Goal: Obtain resource: Download file/media

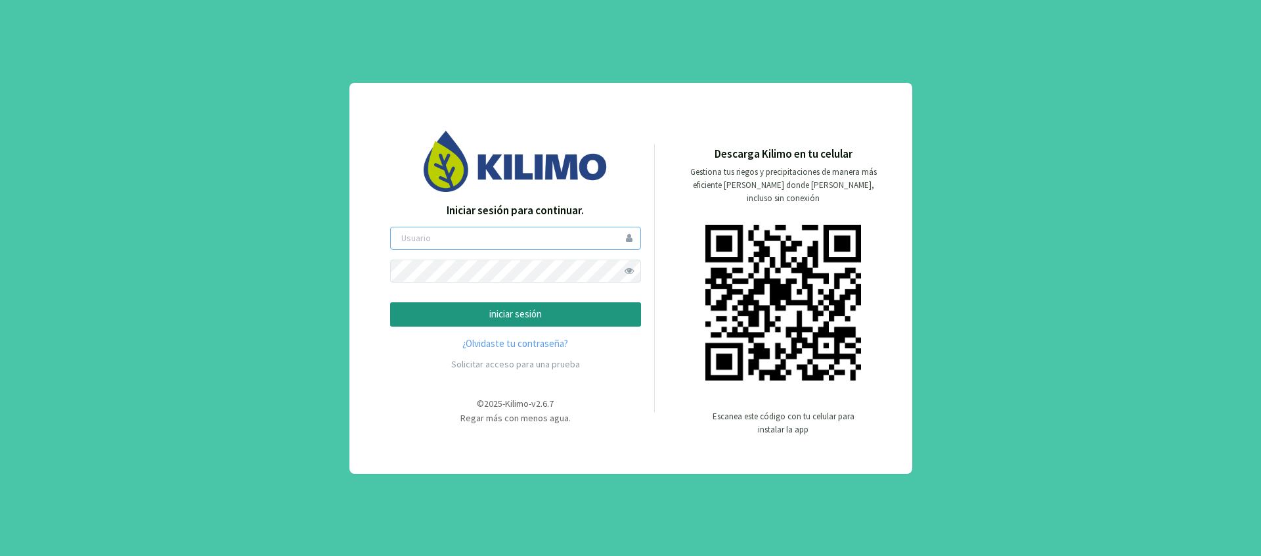
click at [521, 244] on input "email" at bounding box center [515, 238] width 251 height 23
type input "diegor"
click at [390, 302] on button "iniciar sesión" at bounding box center [515, 314] width 251 height 24
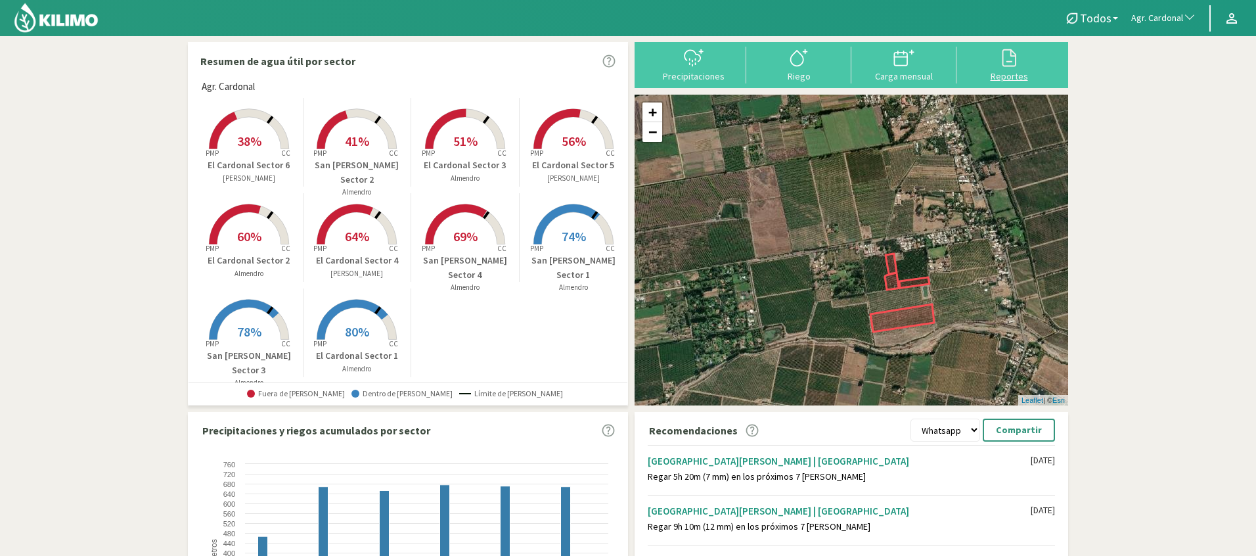
click at [1010, 75] on div "Reportes" at bounding box center [1009, 76] width 97 height 9
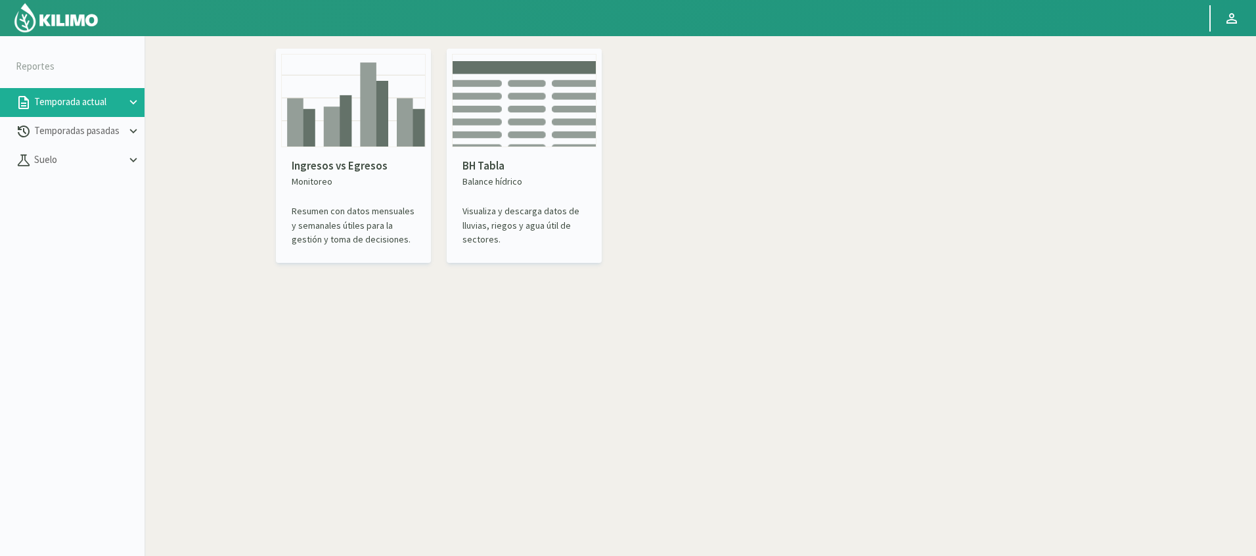
click at [126, 102] on icon at bounding box center [133, 102] width 14 height 14
click at [97, 189] on p "Temporadas pasadas" at bounding box center [79, 188] width 95 height 15
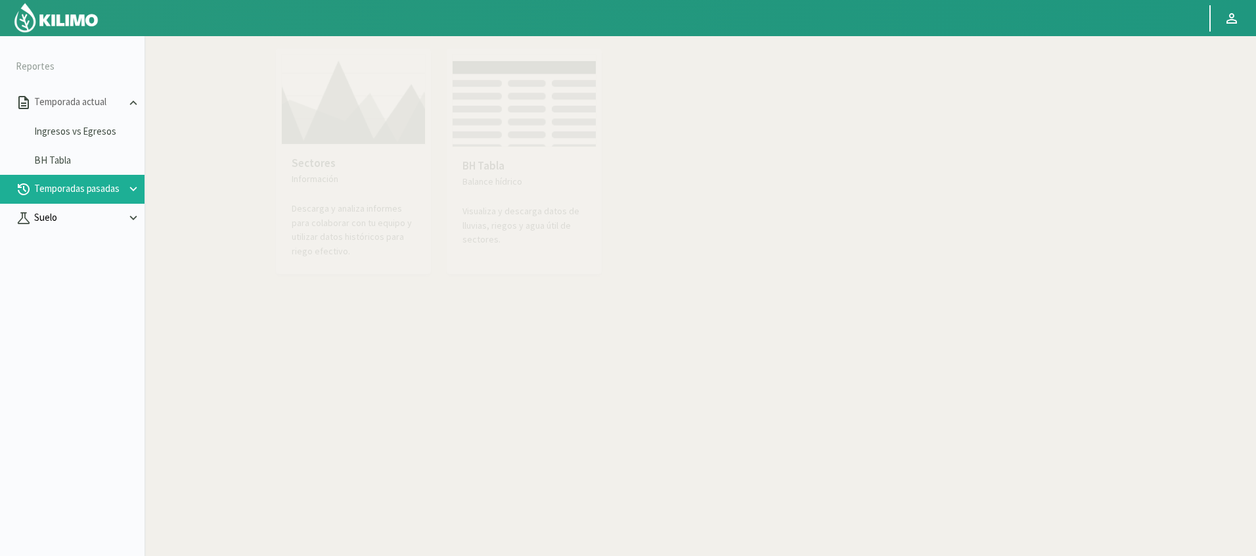
click at [108, 227] on button "Suelo" at bounding box center [72, 218] width 145 height 29
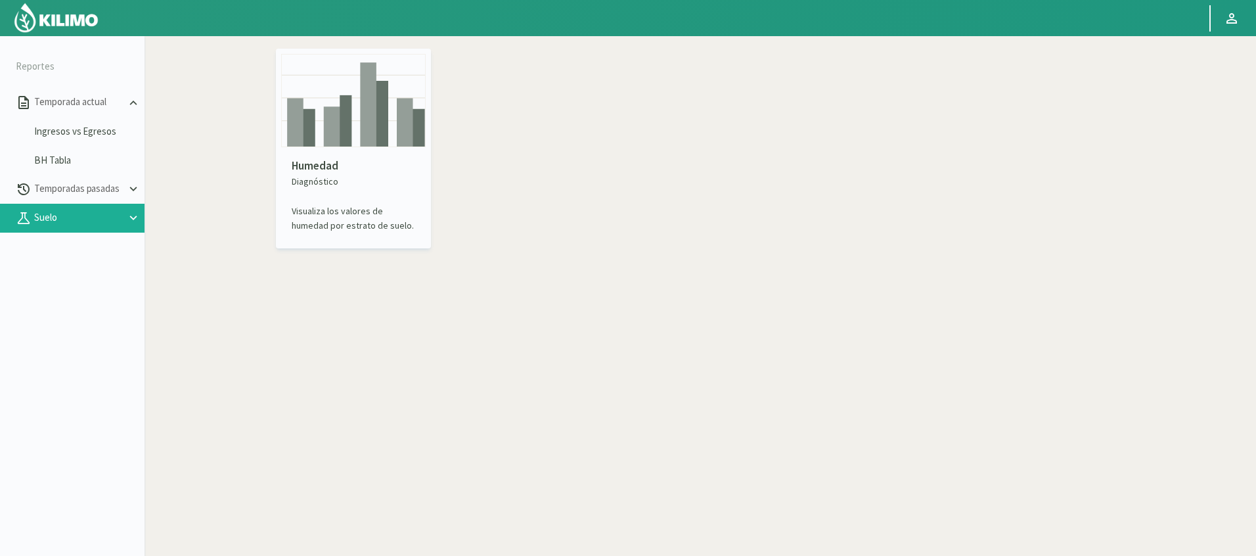
click at [319, 162] on p "Humedad" at bounding box center [354, 166] width 124 height 17
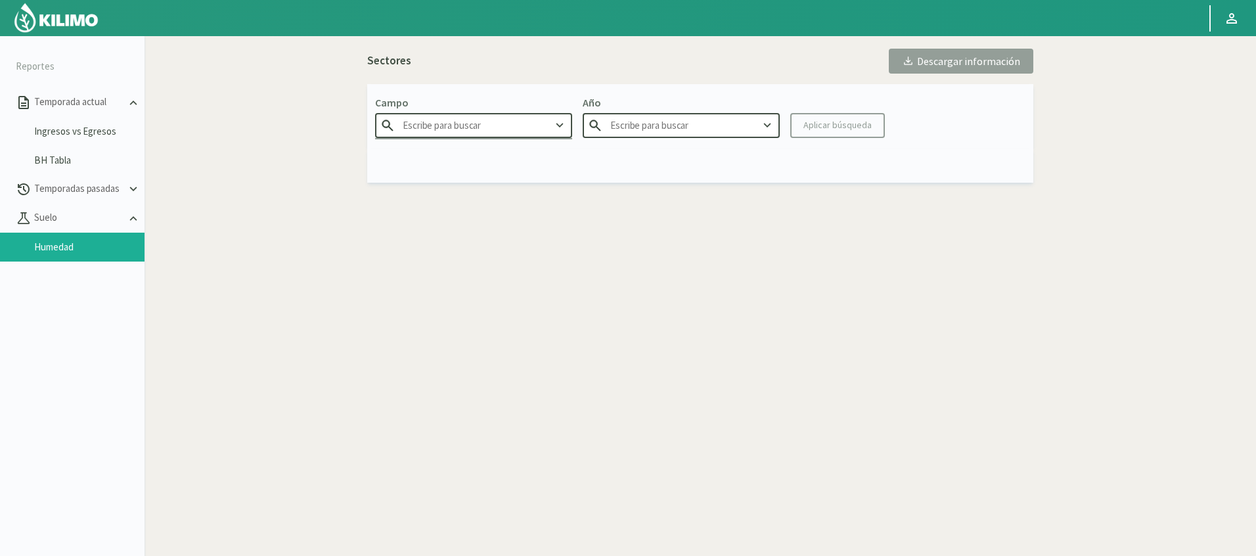
click at [530, 126] on input "text" at bounding box center [473, 125] width 197 height 24
type input "Agr. Cardonal"
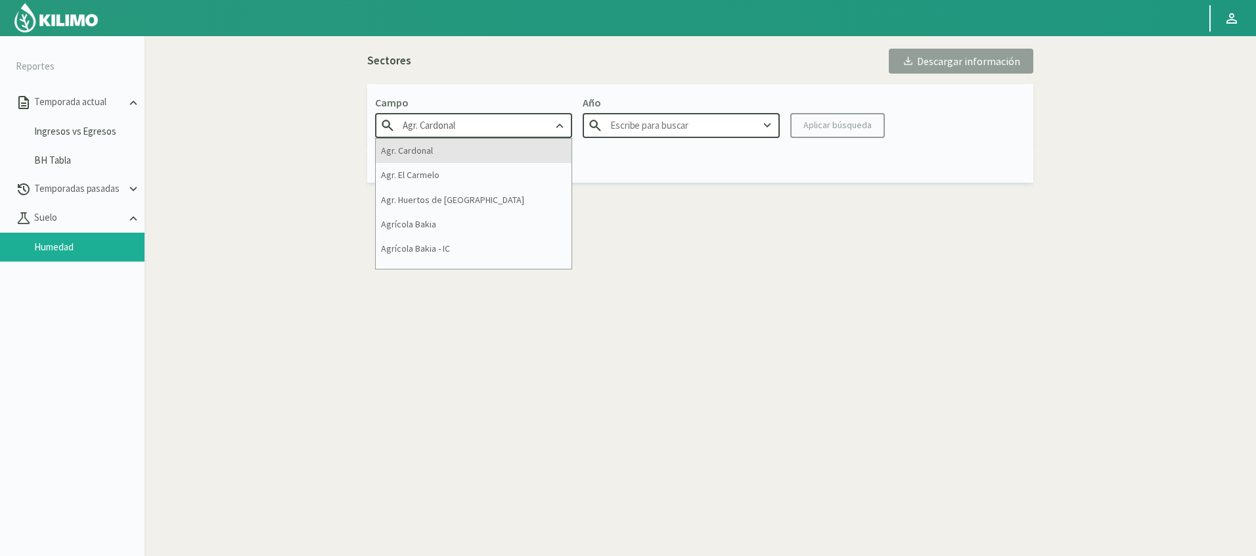
type input "2025"
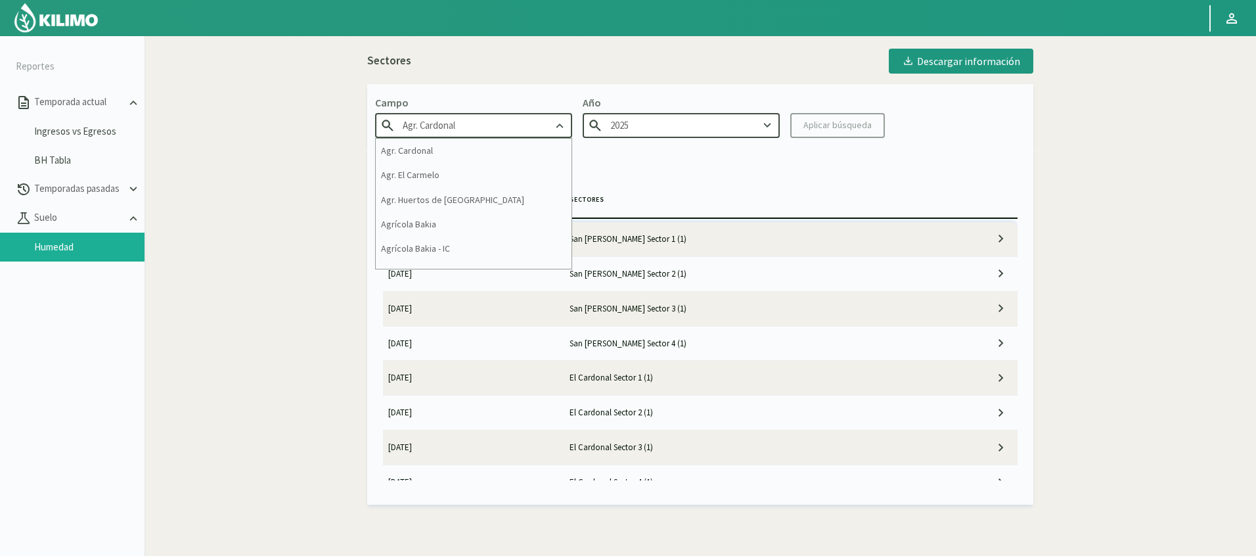
click at [261, 328] on div "Sectores Descargar información Campo Agr. Cardonal Agr. Cardonal Agr. El Carmel…" at bounding box center [700, 273] width 880 height 463
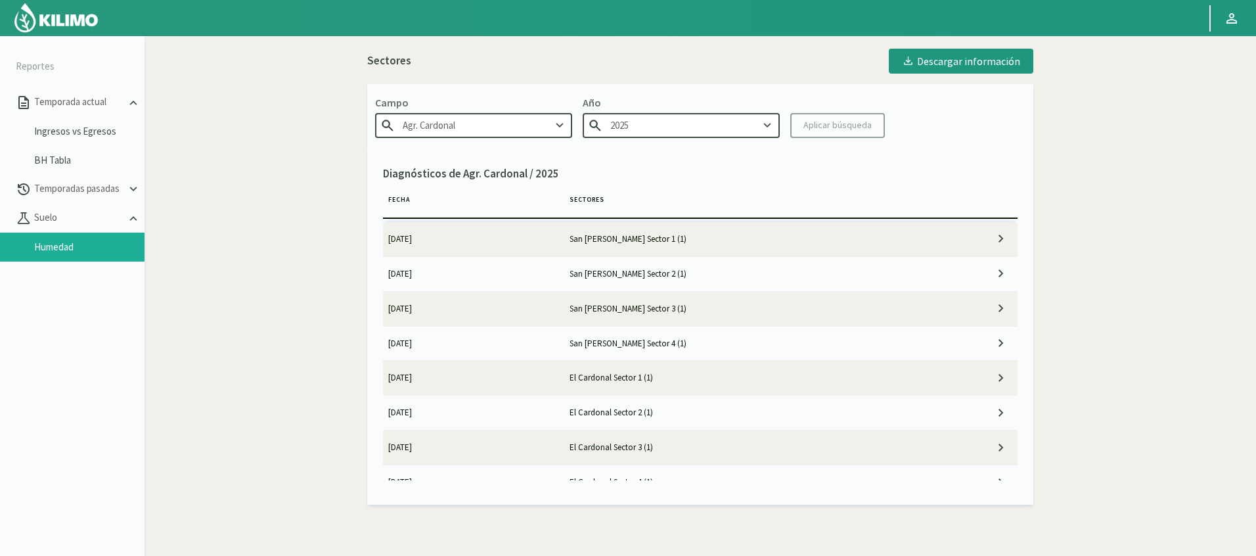
click at [999, 239] on icon at bounding box center [1001, 239] width 16 height 16
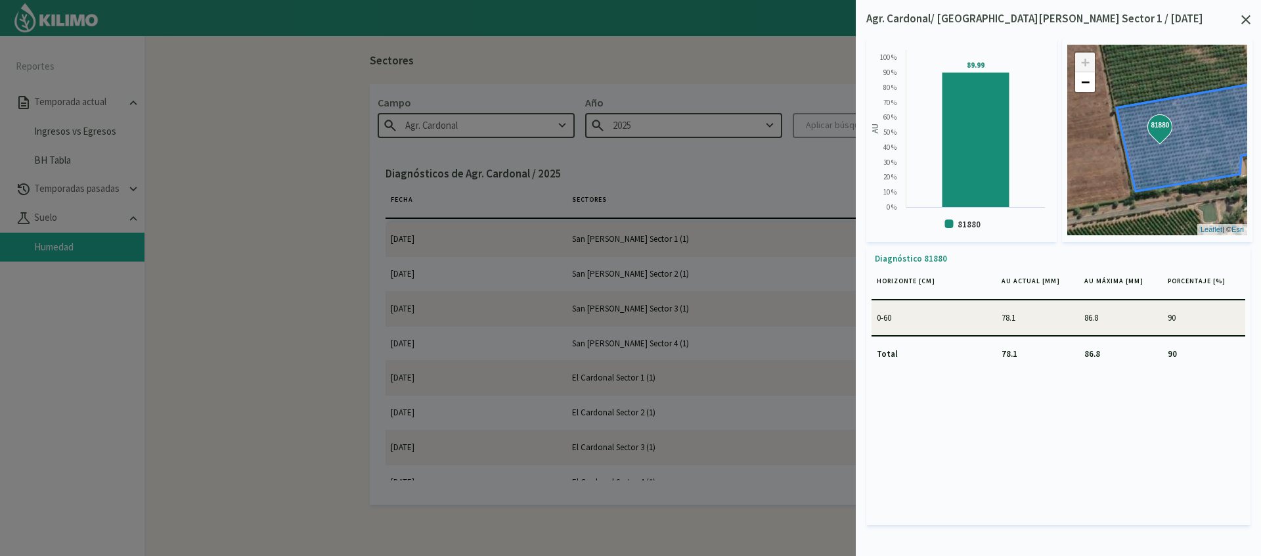
click at [1250, 23] on icon at bounding box center [1246, 19] width 9 height 9
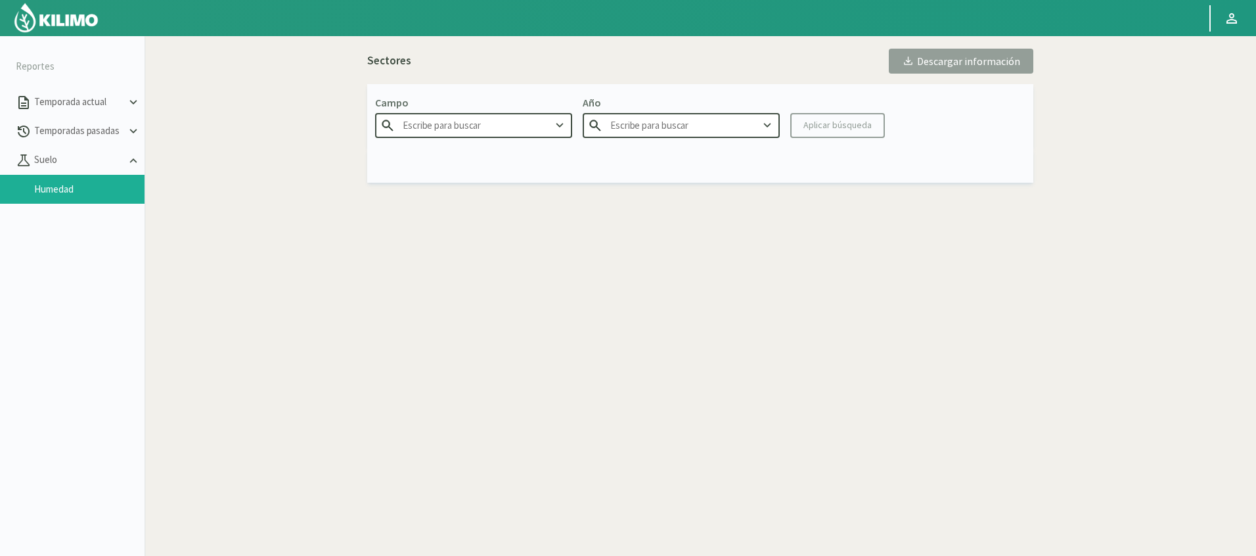
type input "Distrito de Riego - Pabellón de Arteaga"
type input "2025"
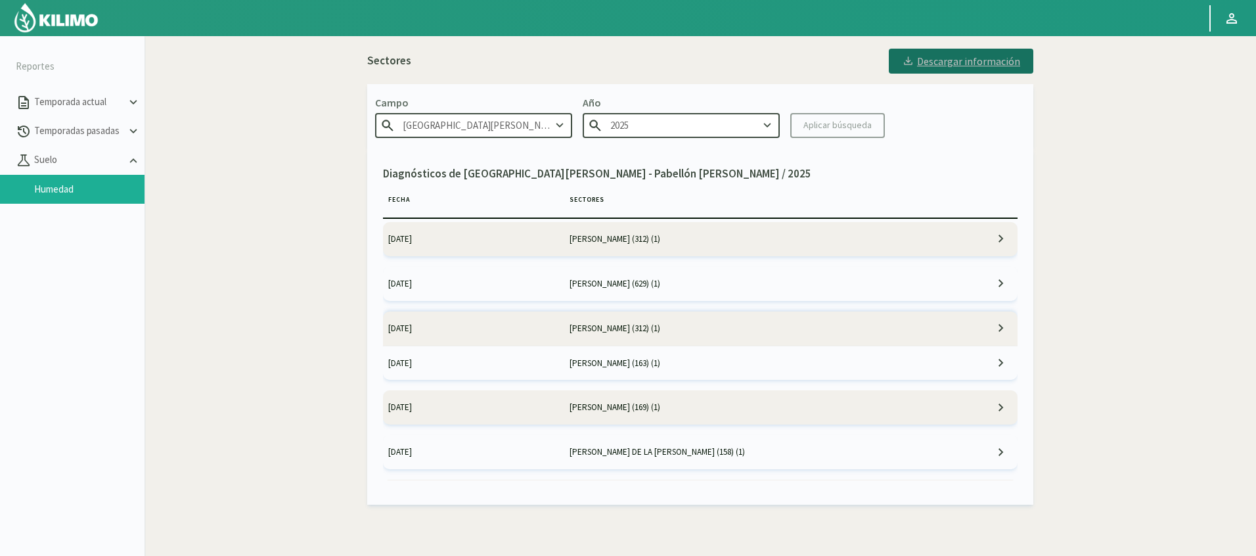
click at [962, 64] on div "Descargar información" at bounding box center [961, 61] width 118 height 13
click at [993, 240] on icon at bounding box center [1001, 239] width 16 height 16
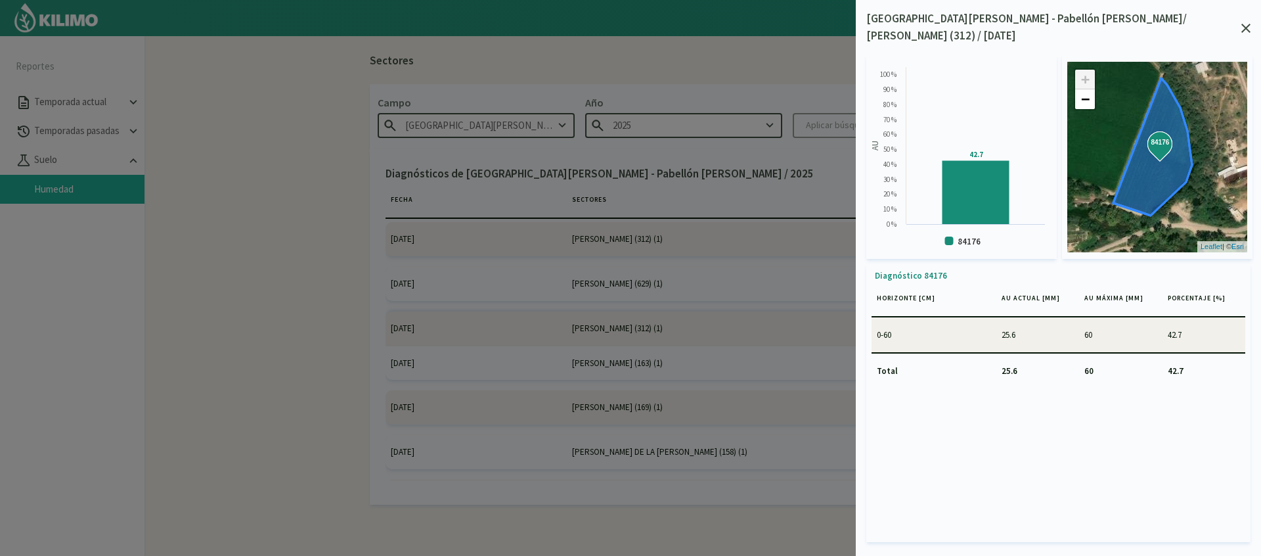
click at [1243, 24] on icon at bounding box center [1246, 28] width 9 height 9
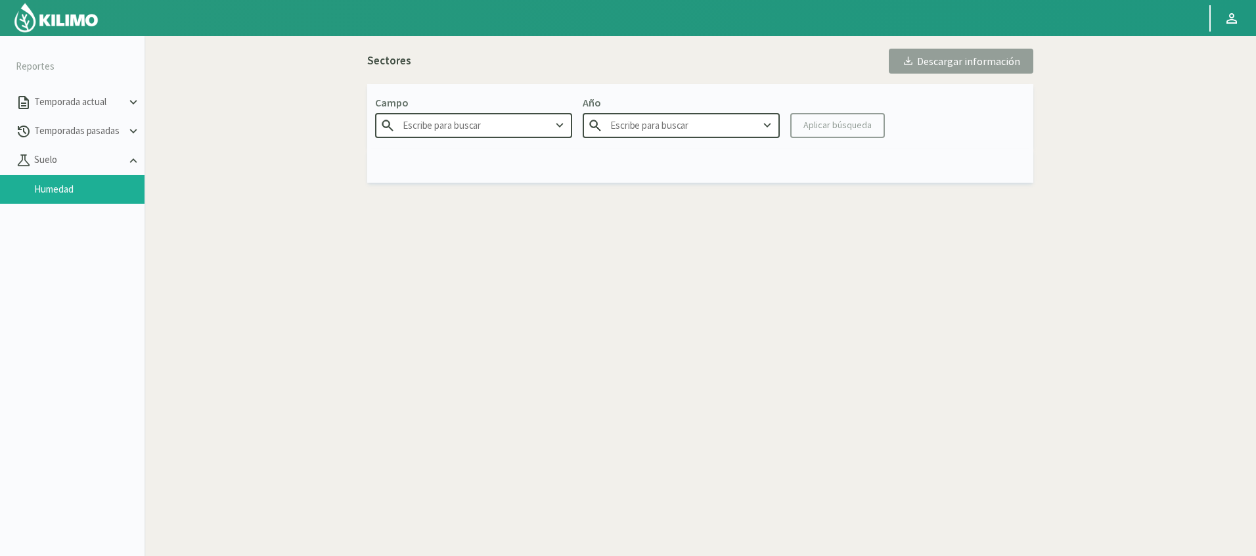
type input "La Norteñita - Fincas 1"
type input "2025"
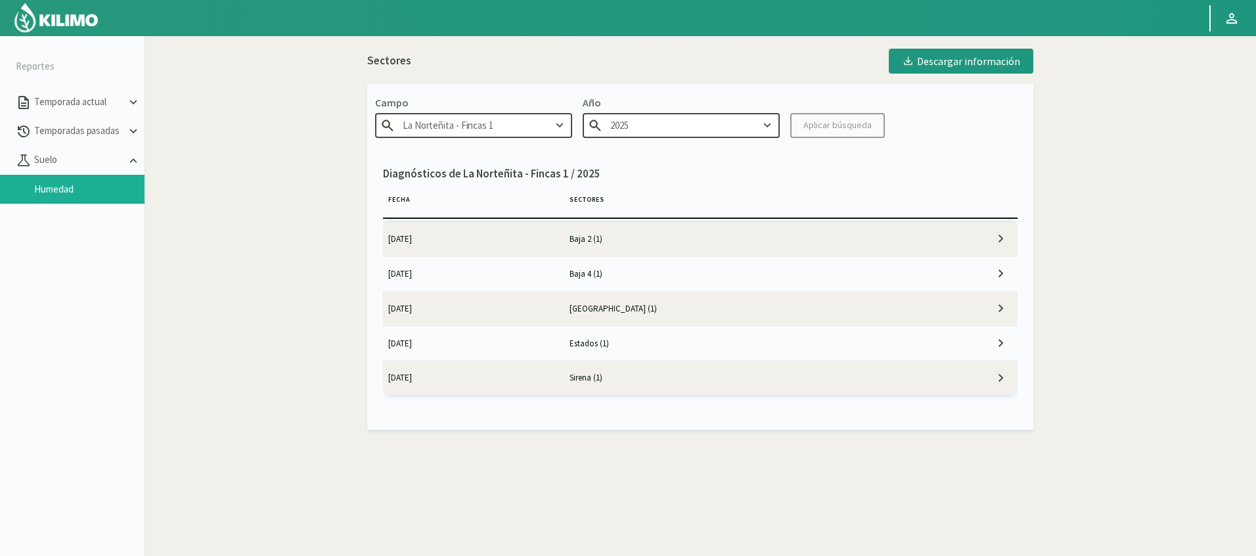
click at [590, 375] on td "Sirena (1)" at bounding box center [745, 378] width 363 height 34
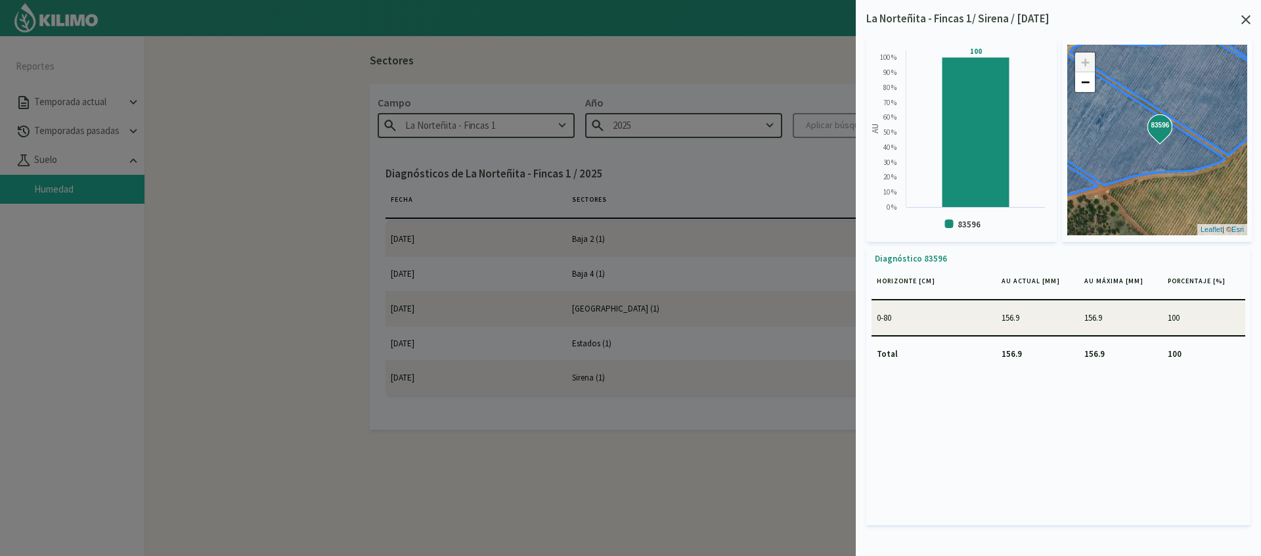
click at [1245, 18] on icon at bounding box center [1246, 19] width 9 height 9
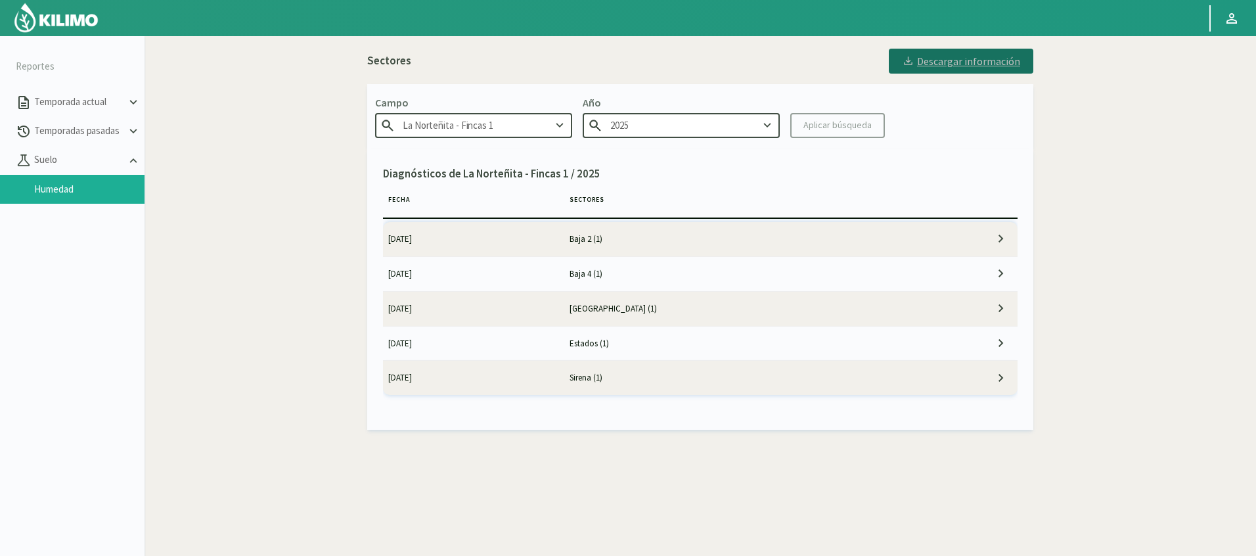
click at [943, 70] on button "Descargar información" at bounding box center [961, 61] width 145 height 25
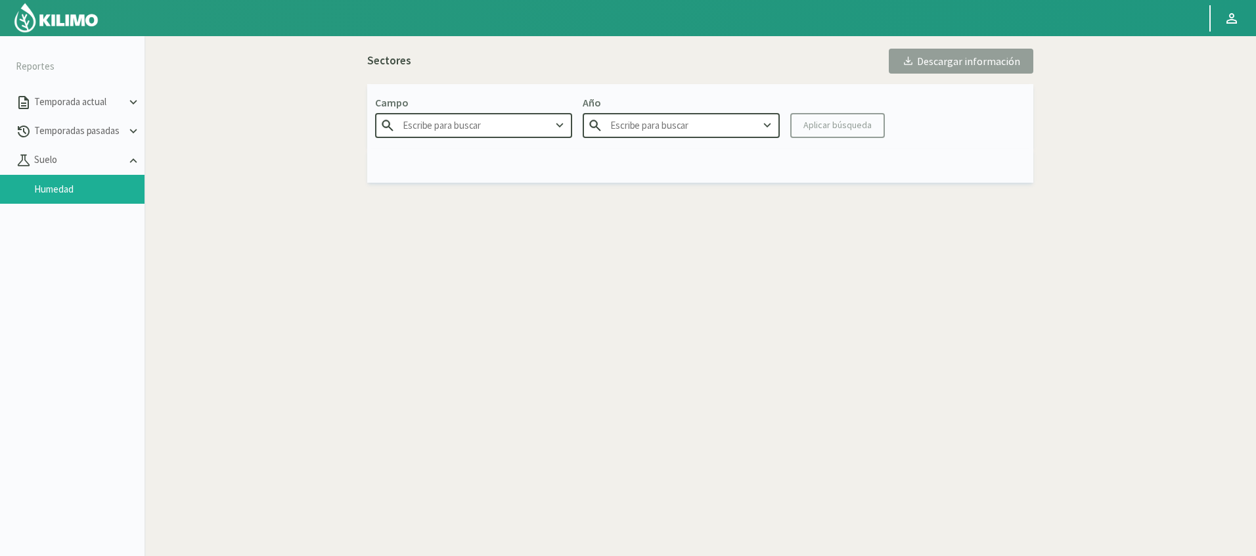
click at [255, 284] on div "Para visualizar esta sección de Humedad deberás hacerlo desde una pc. Sectores …" at bounding box center [701, 313] width 894 height 556
type input "La Norteñita - Fincas 1"
type input "2025"
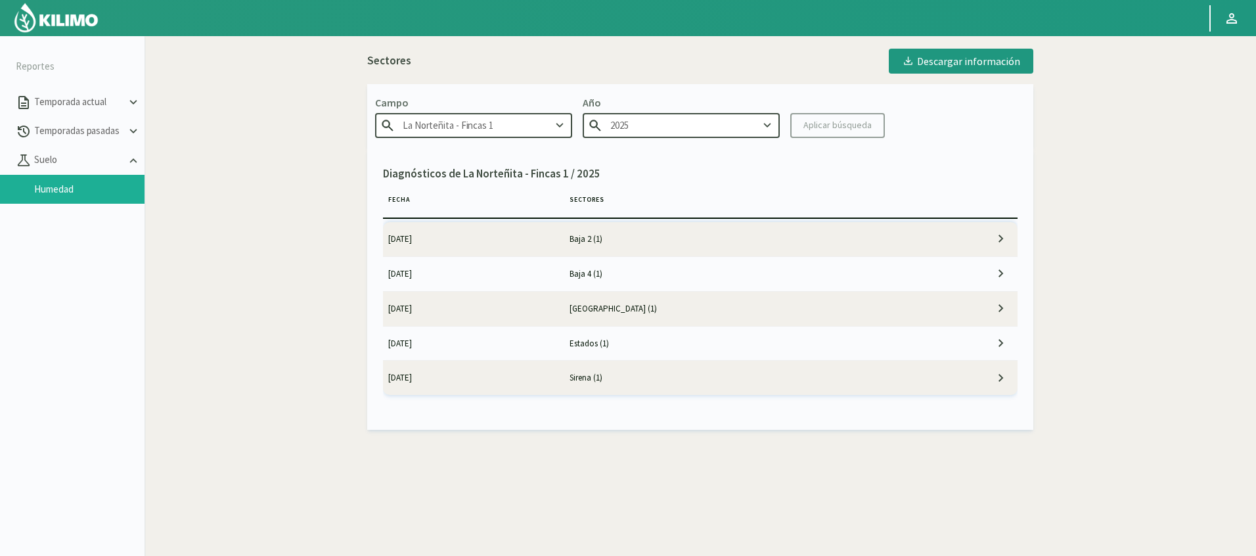
click at [255, 284] on div "Para visualizar esta sección de Humedad deberás hacerlo desde una pc. + − Leafl…" at bounding box center [701, 313] width 894 height 556
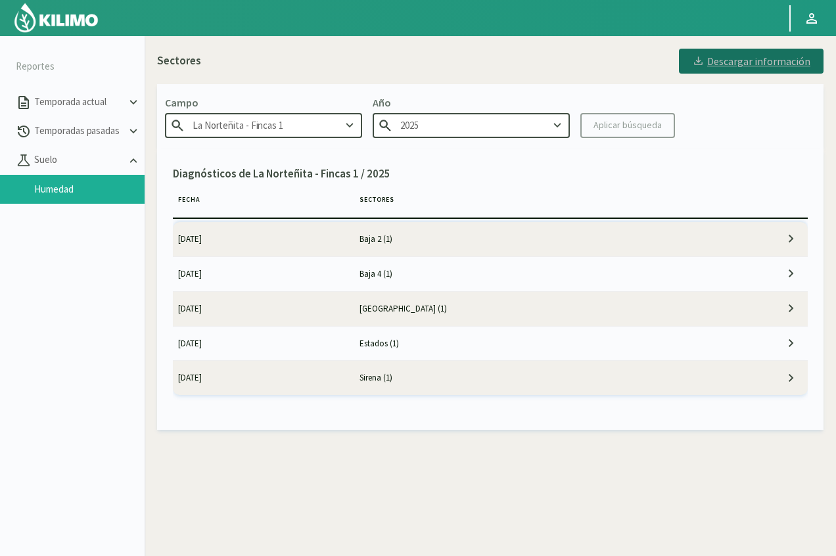
click at [775, 64] on div "Descargar información" at bounding box center [751, 61] width 118 height 13
